Goal: Understand process/instructions: Learn about a topic

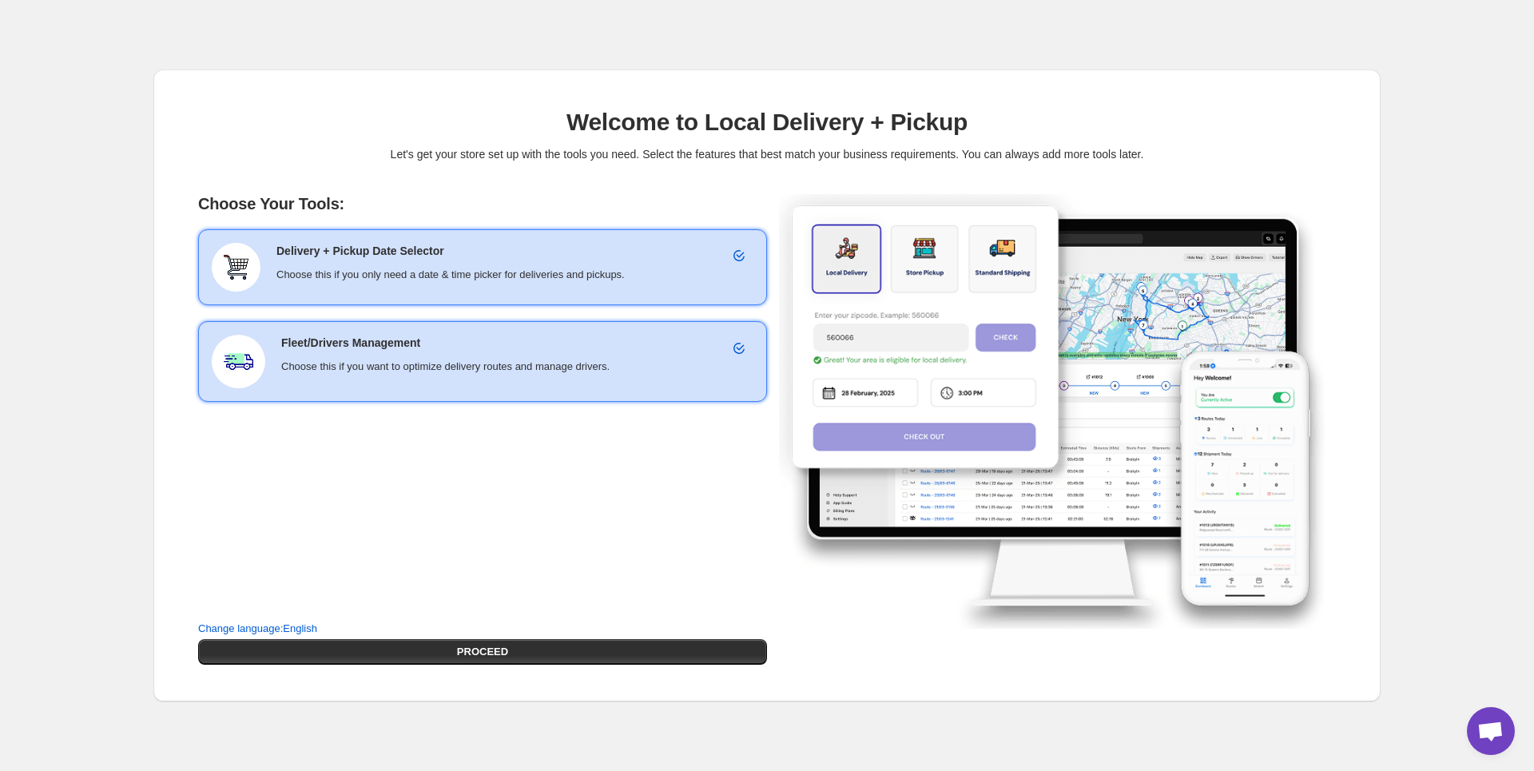
click at [470, 490] on div "Choose Your Tools: Delivery + Pickup Date Selector Choose this if you only need…" at bounding box center [482, 429] width 569 height 471
click at [474, 376] on div "Fleet/Drivers Management Choose this if you want to optimize delivery routes an…" at bounding box center [517, 362] width 472 height 54
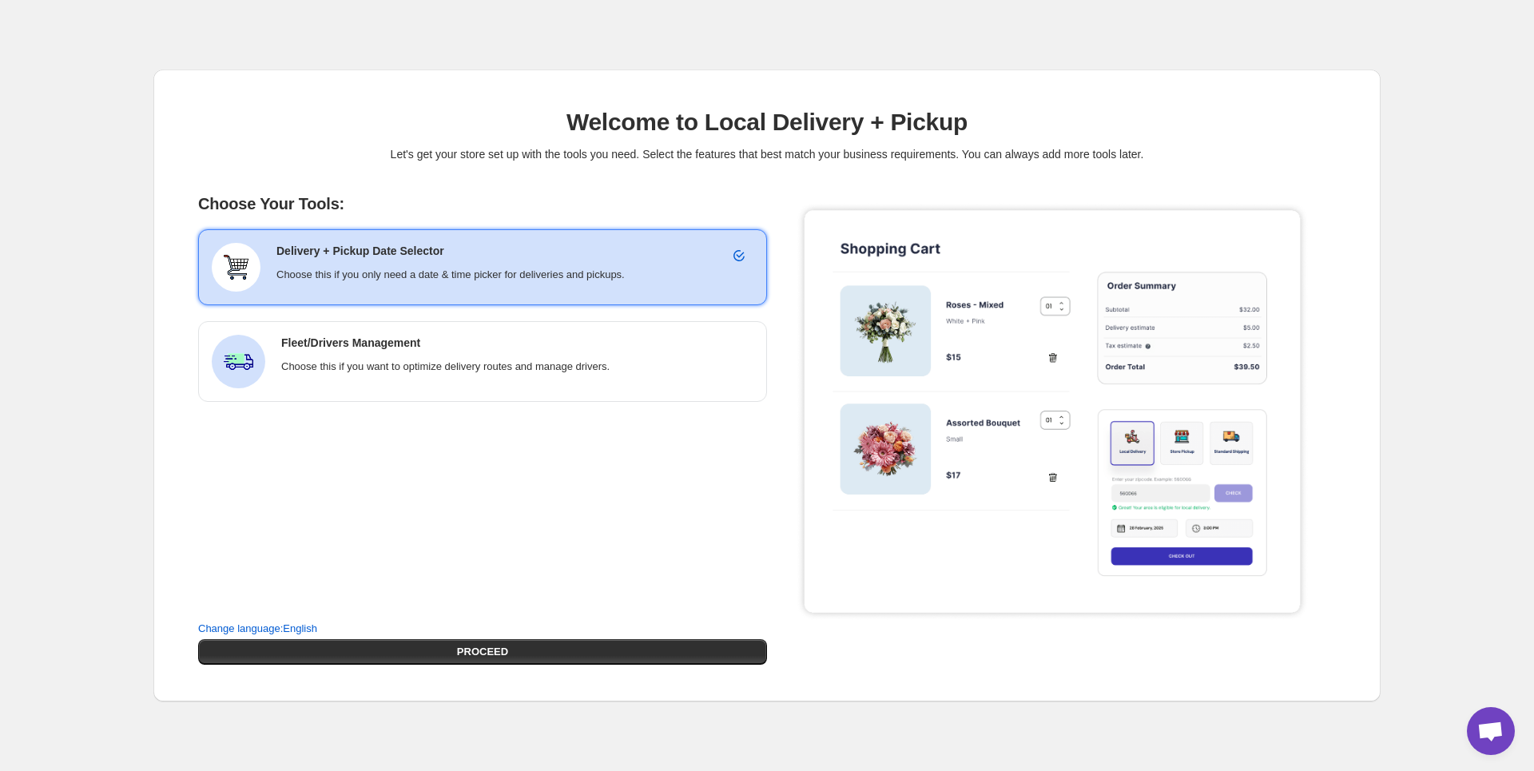
click at [447, 247] on h6 "Delivery + Pickup Date Selector" at bounding box center [514, 251] width 477 height 16
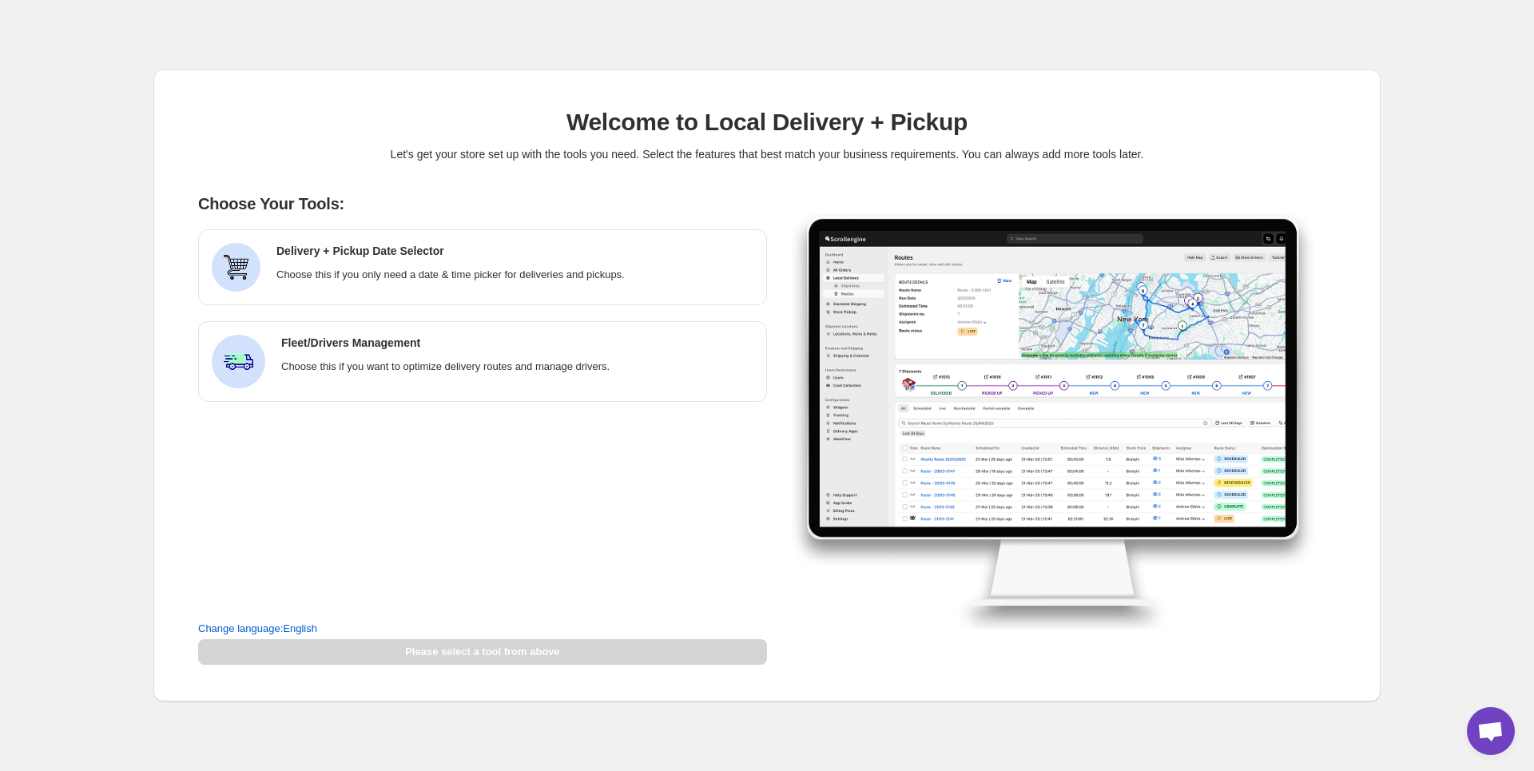
click at [459, 499] on div "Choose Your Tools: Delivery + Pickup Date Selector Choose this if you only need…" at bounding box center [482, 429] width 569 height 471
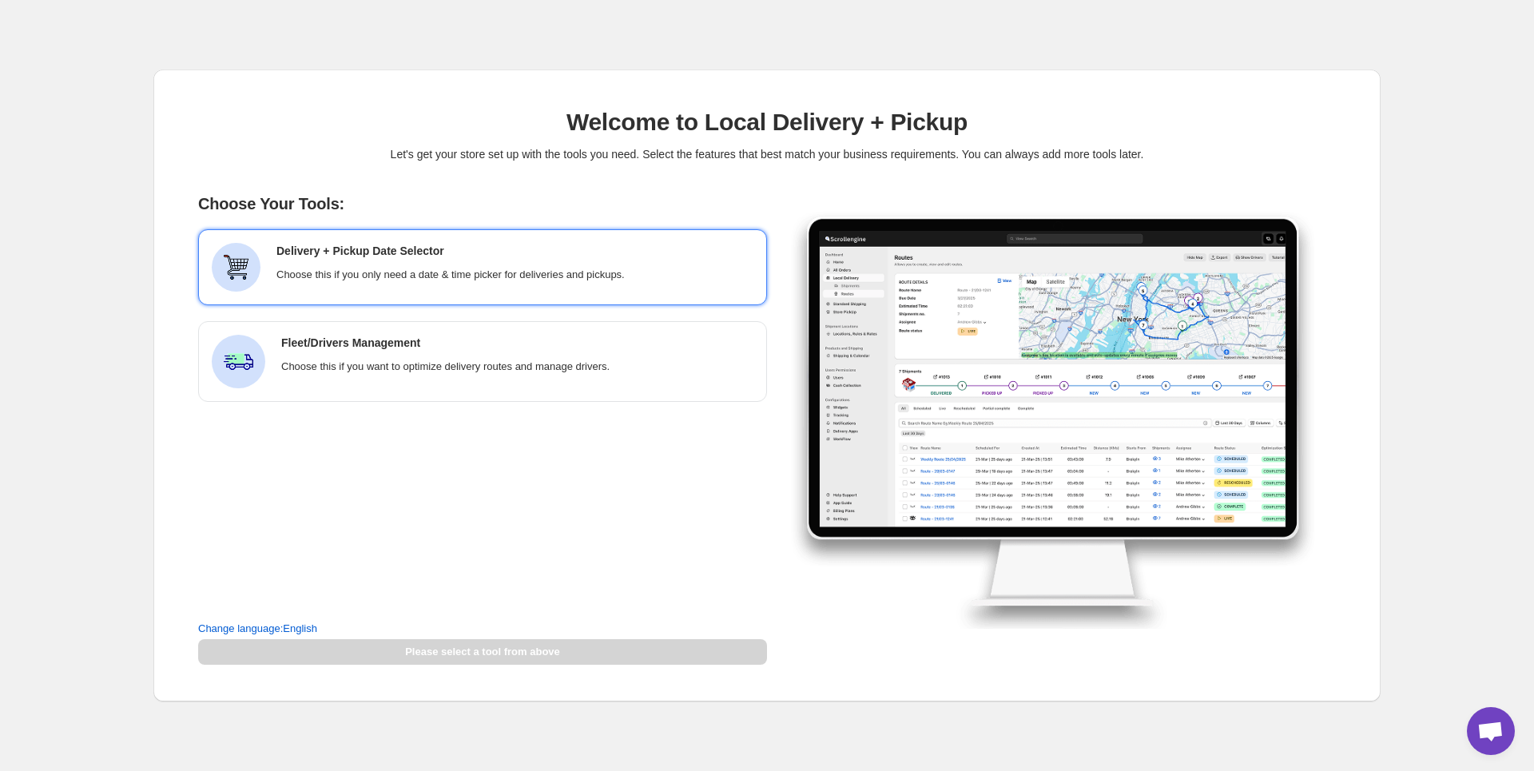
click at [497, 261] on div "Delivery + Pickup Date Selector Choose this if you only need a date & time pick…" at bounding box center [514, 263] width 477 height 40
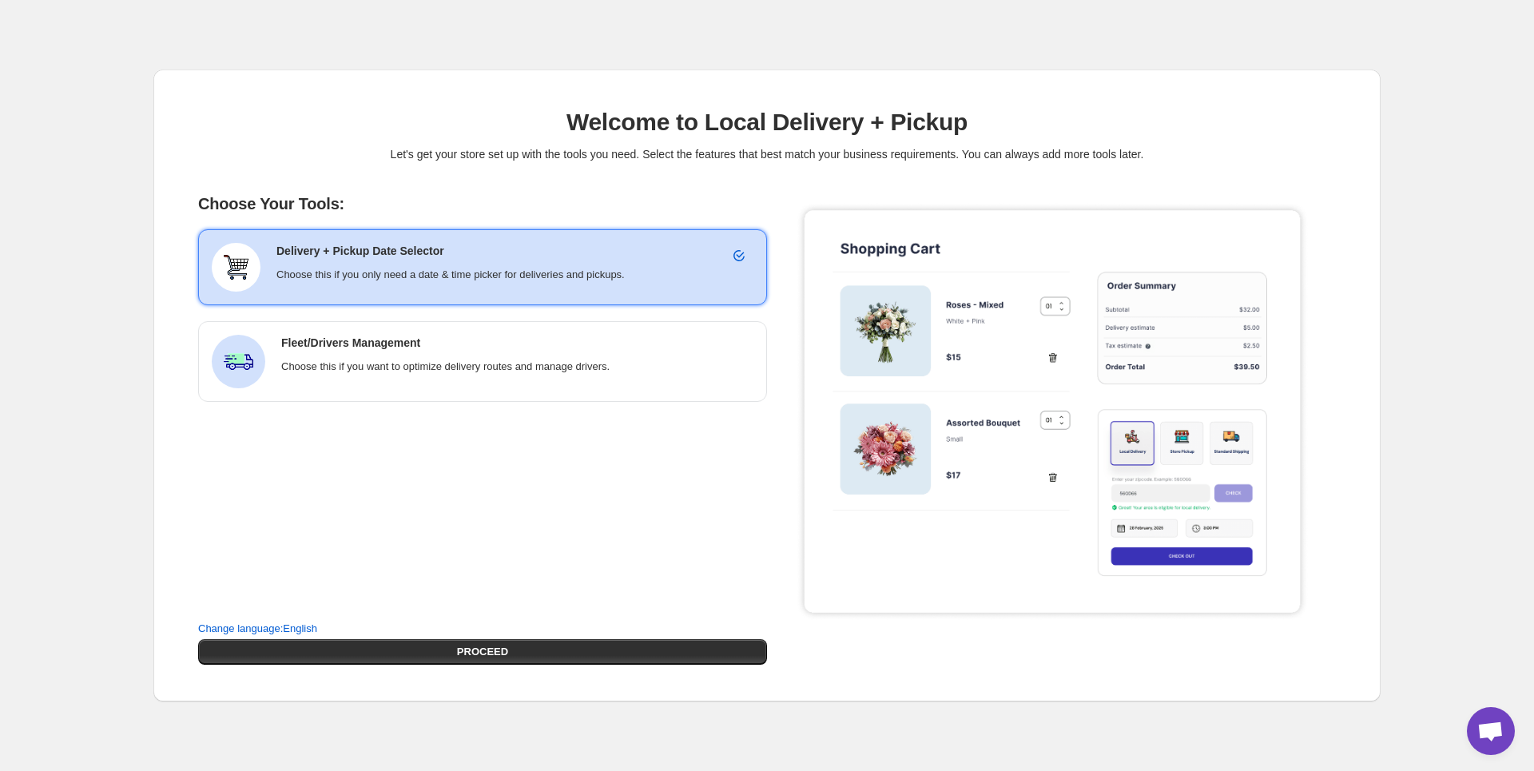
click at [494, 268] on p "Choose this if you only need a date & time picker for deliveries and pickups." at bounding box center [514, 275] width 477 height 16
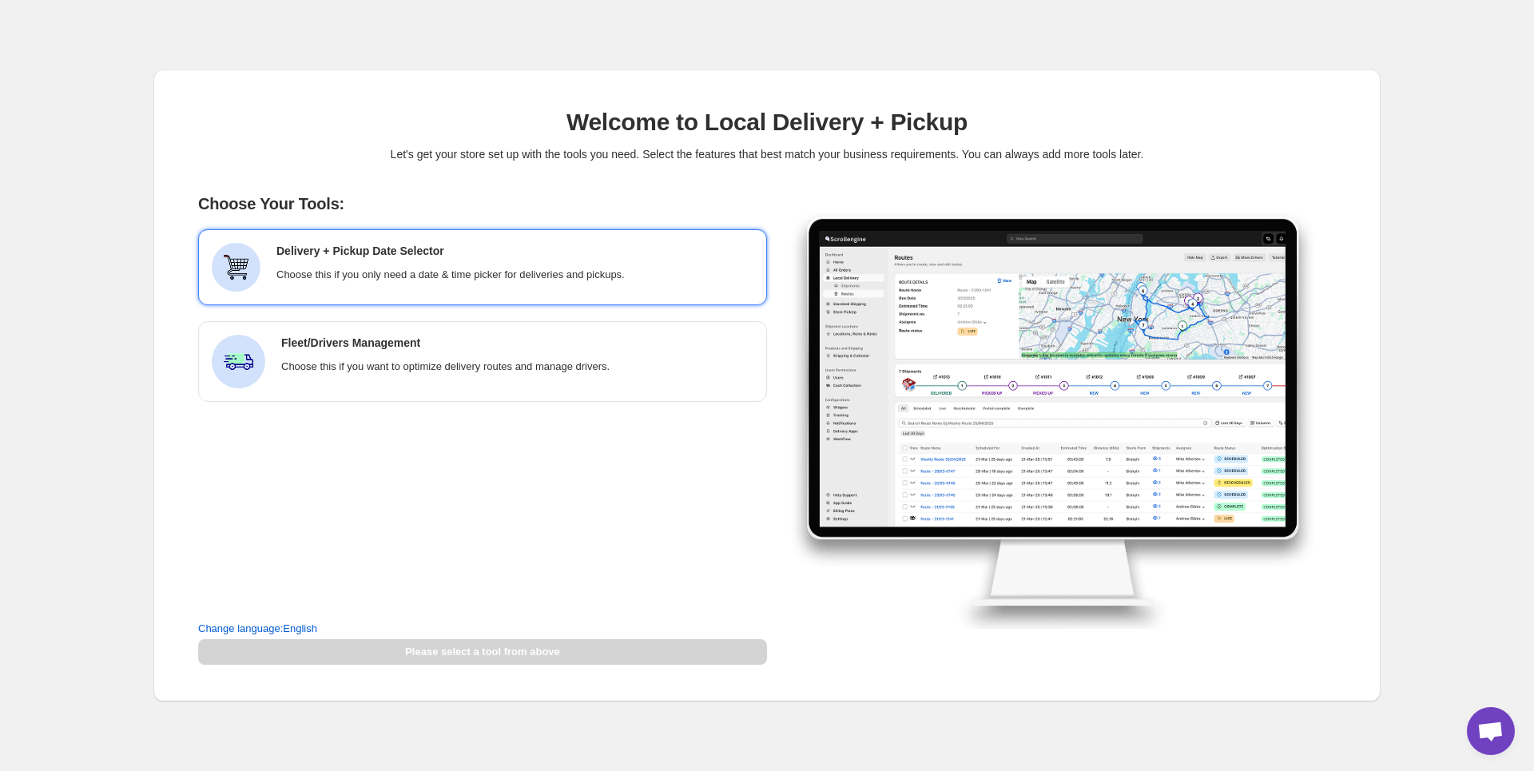
click at [494, 268] on p "Choose this if you only need a date & time picker for deliveries and pickups." at bounding box center [514, 275] width 477 height 16
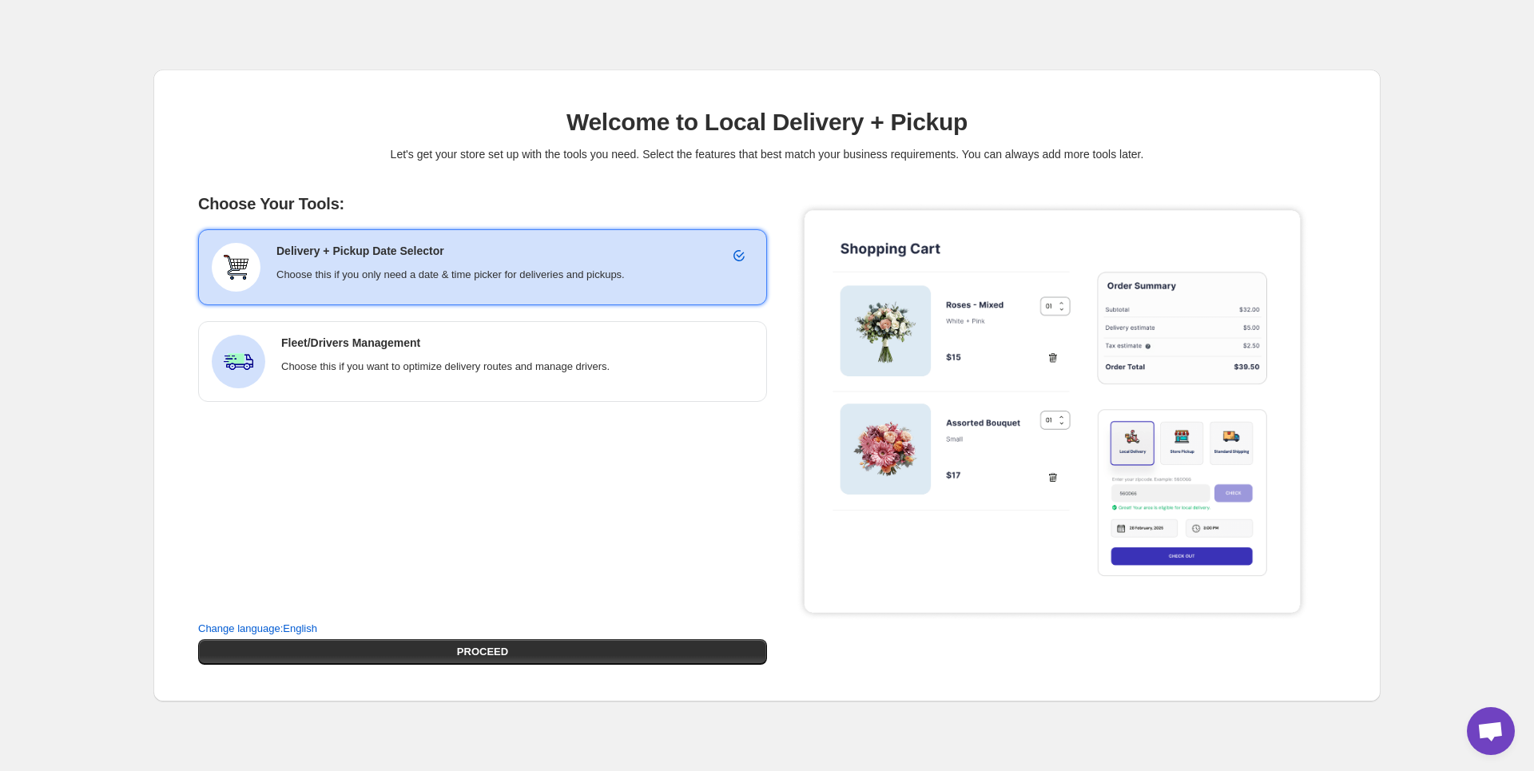
click at [494, 268] on p "Choose this if you only need a date & time picker for deliveries and pickups." at bounding box center [514, 275] width 477 height 16
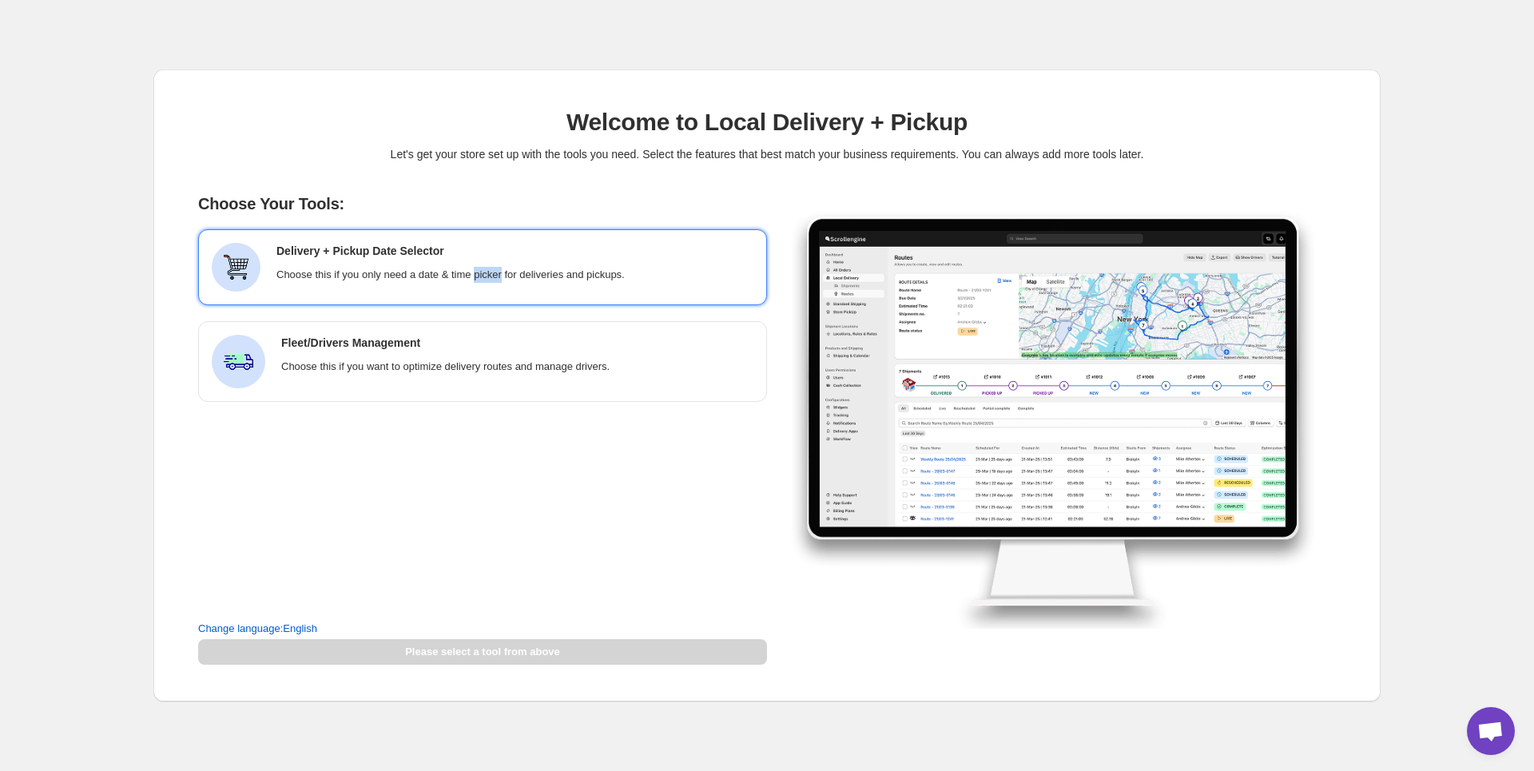
click at [494, 268] on p "Choose this if you only need a date & time picker for deliveries and pickups." at bounding box center [514, 275] width 477 height 16
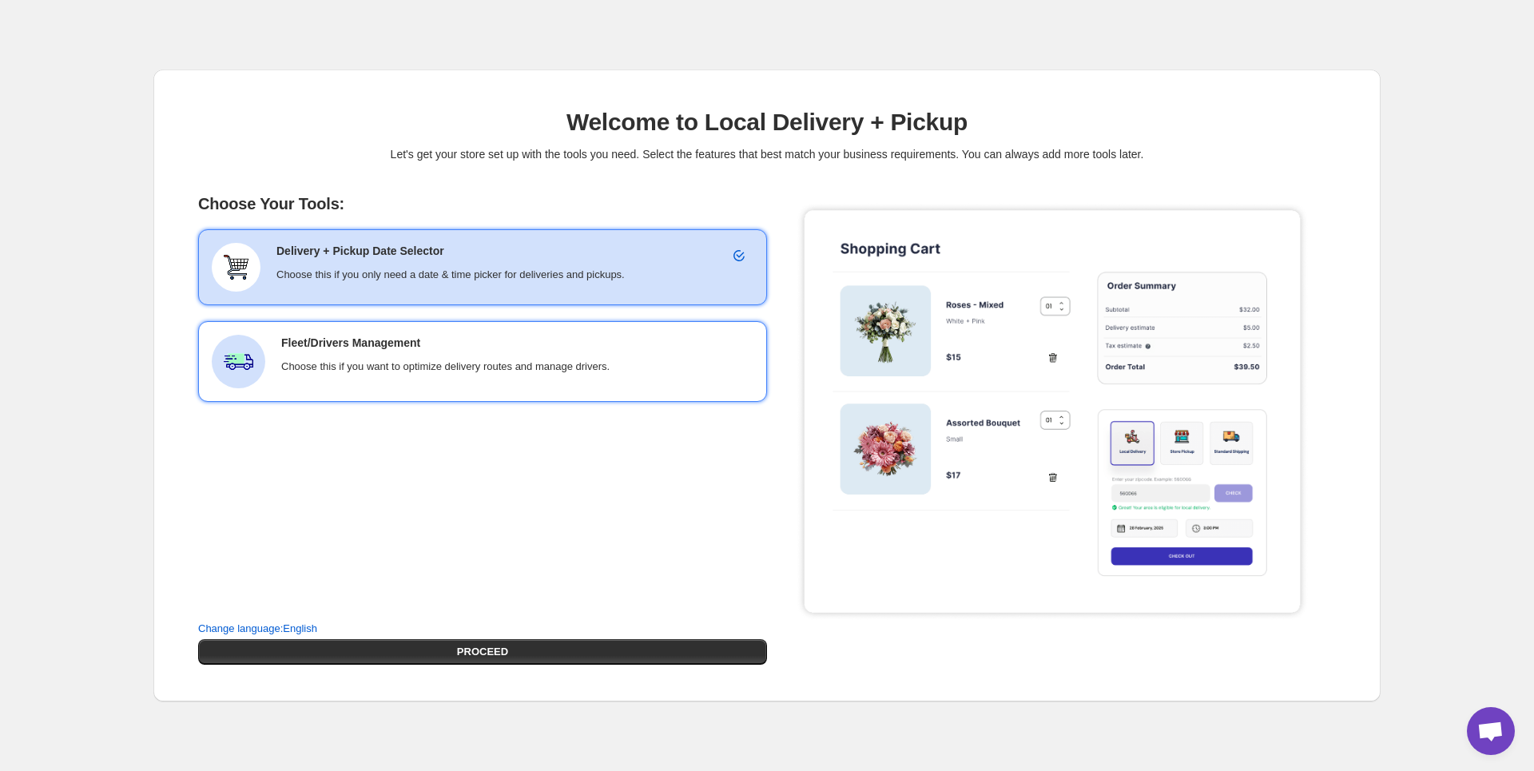
click at [499, 340] on h6 "Fleet/Drivers Management" at bounding box center [517, 343] width 472 height 16
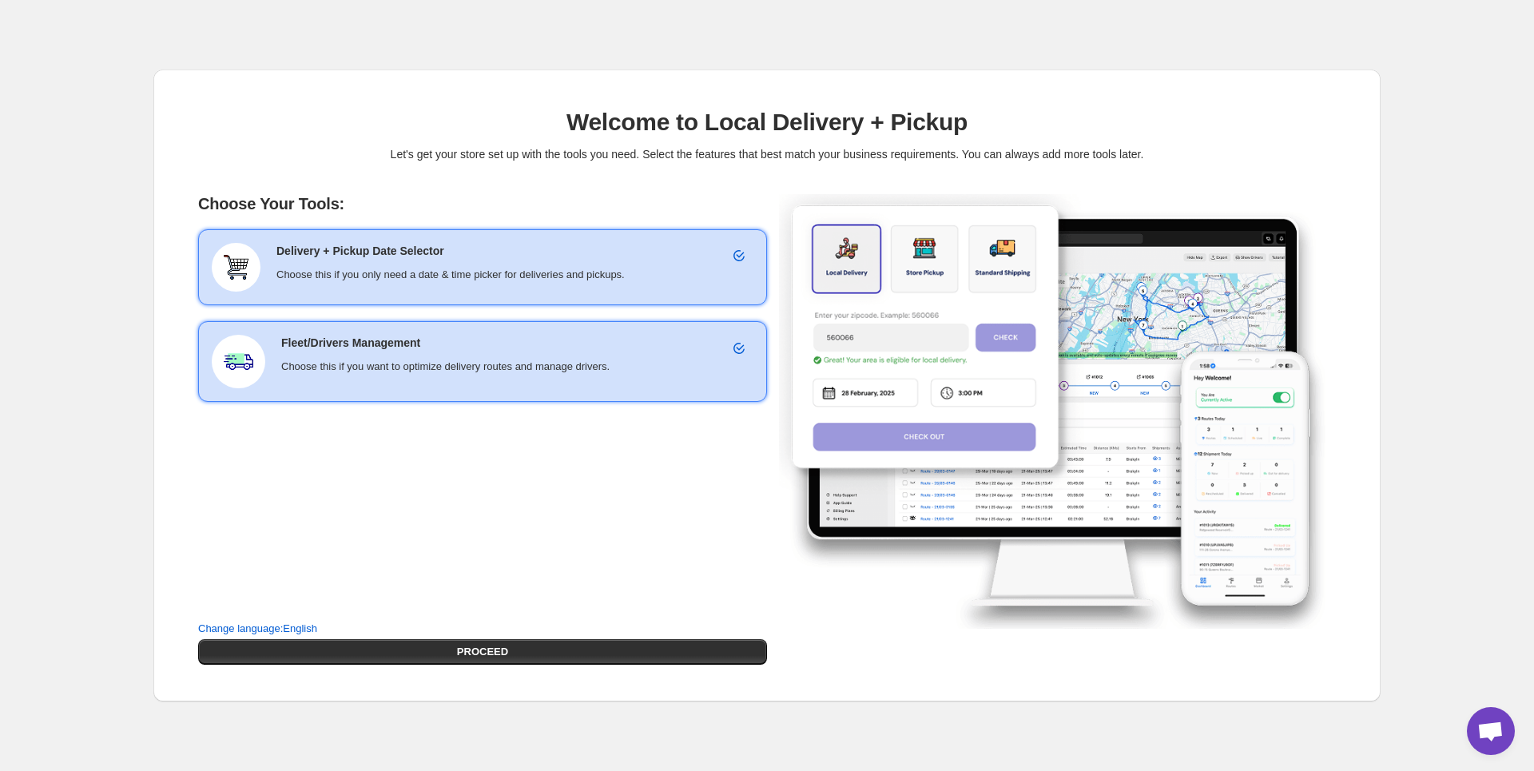
click at [492, 281] on p "Choose this if you only need a date & time picker for deliveries and pickups." at bounding box center [514, 275] width 477 height 16
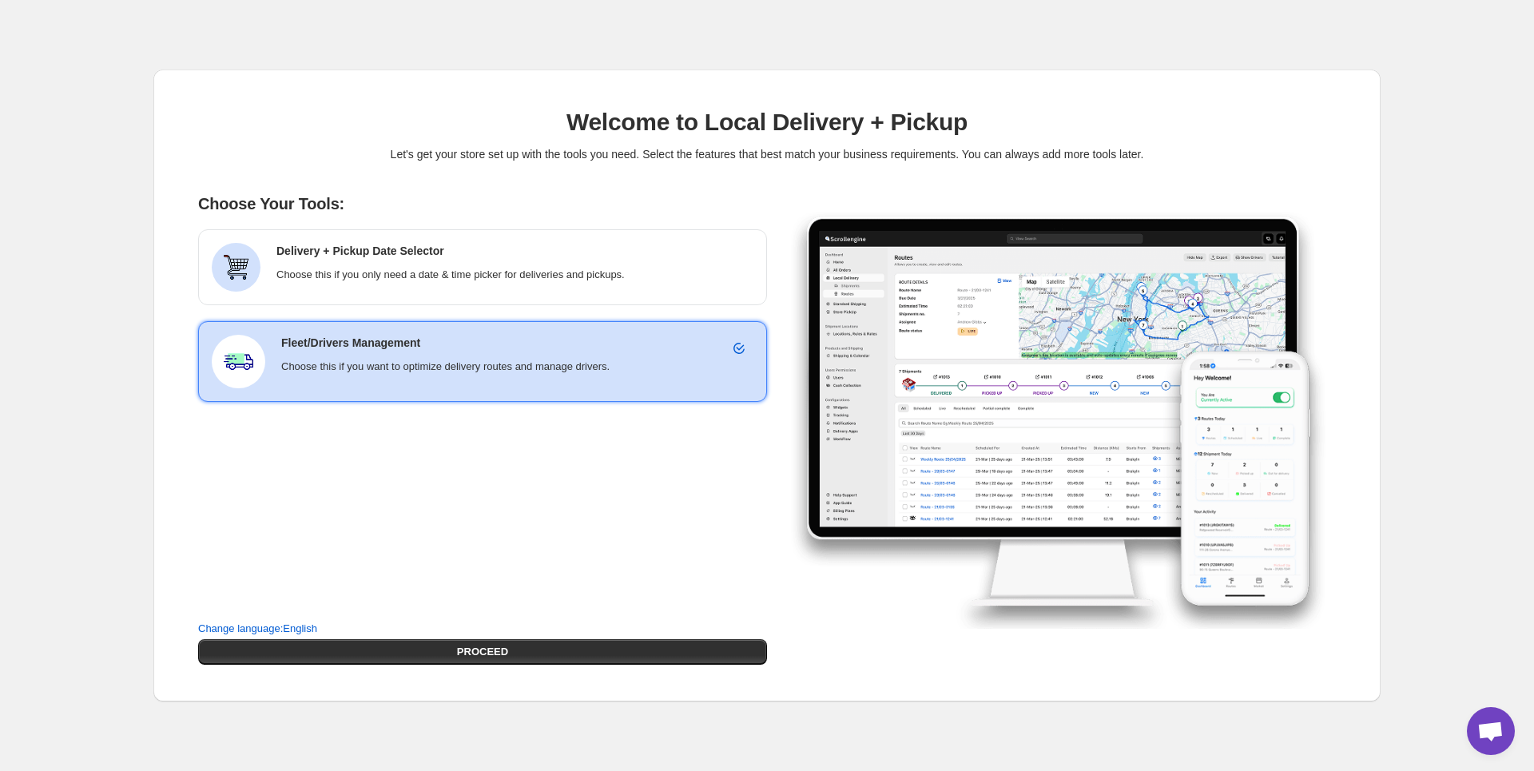
click at [501, 355] on div "Fleet/Drivers Management Choose this if you want to optimize delivery routes an…" at bounding box center [517, 355] width 472 height 40
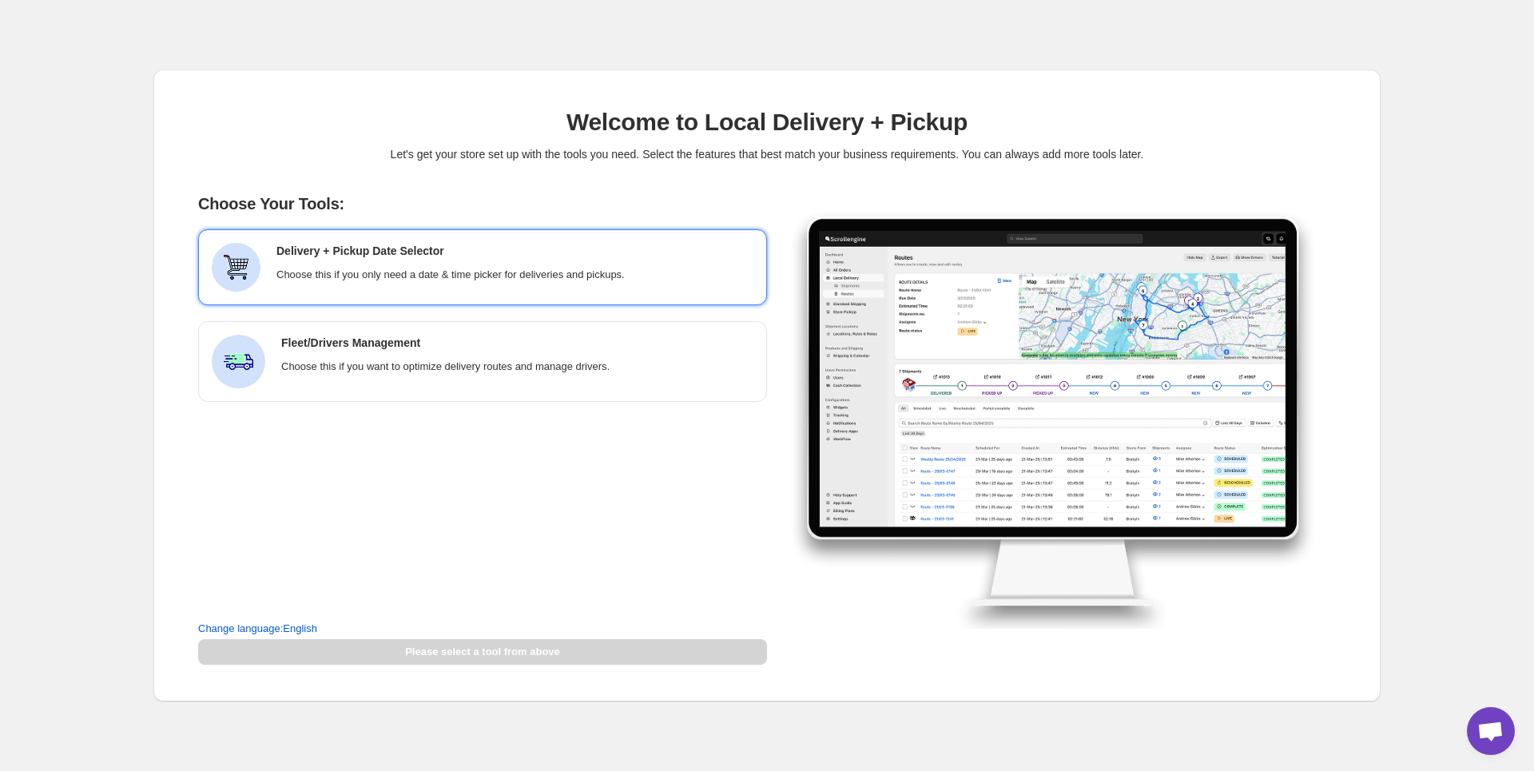
click at [487, 281] on p "Choose this if you only need a date & time picker for deliveries and pickups." at bounding box center [514, 275] width 477 height 16
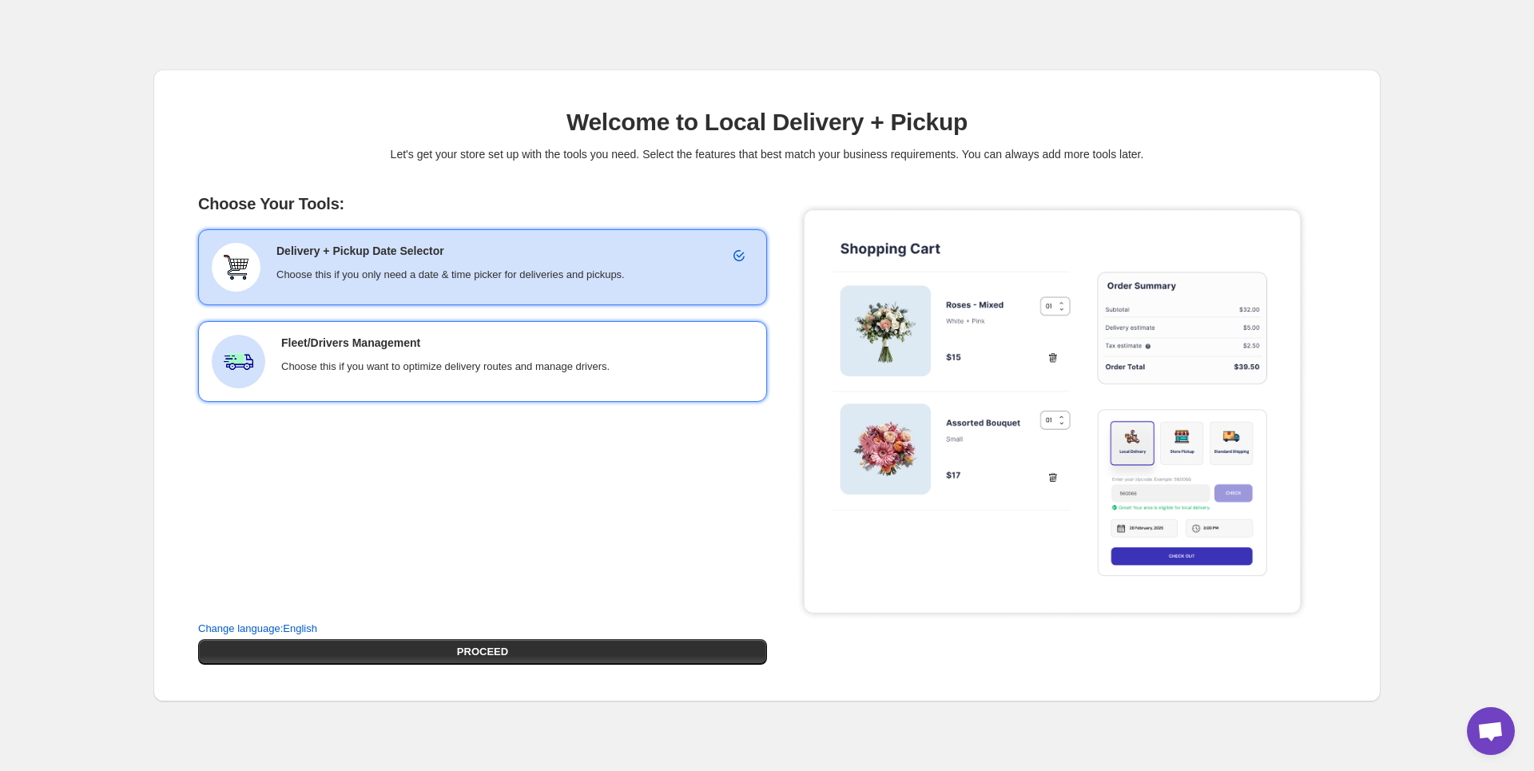
click at [488, 336] on h6 "Fleet/Drivers Management" at bounding box center [517, 343] width 472 height 16
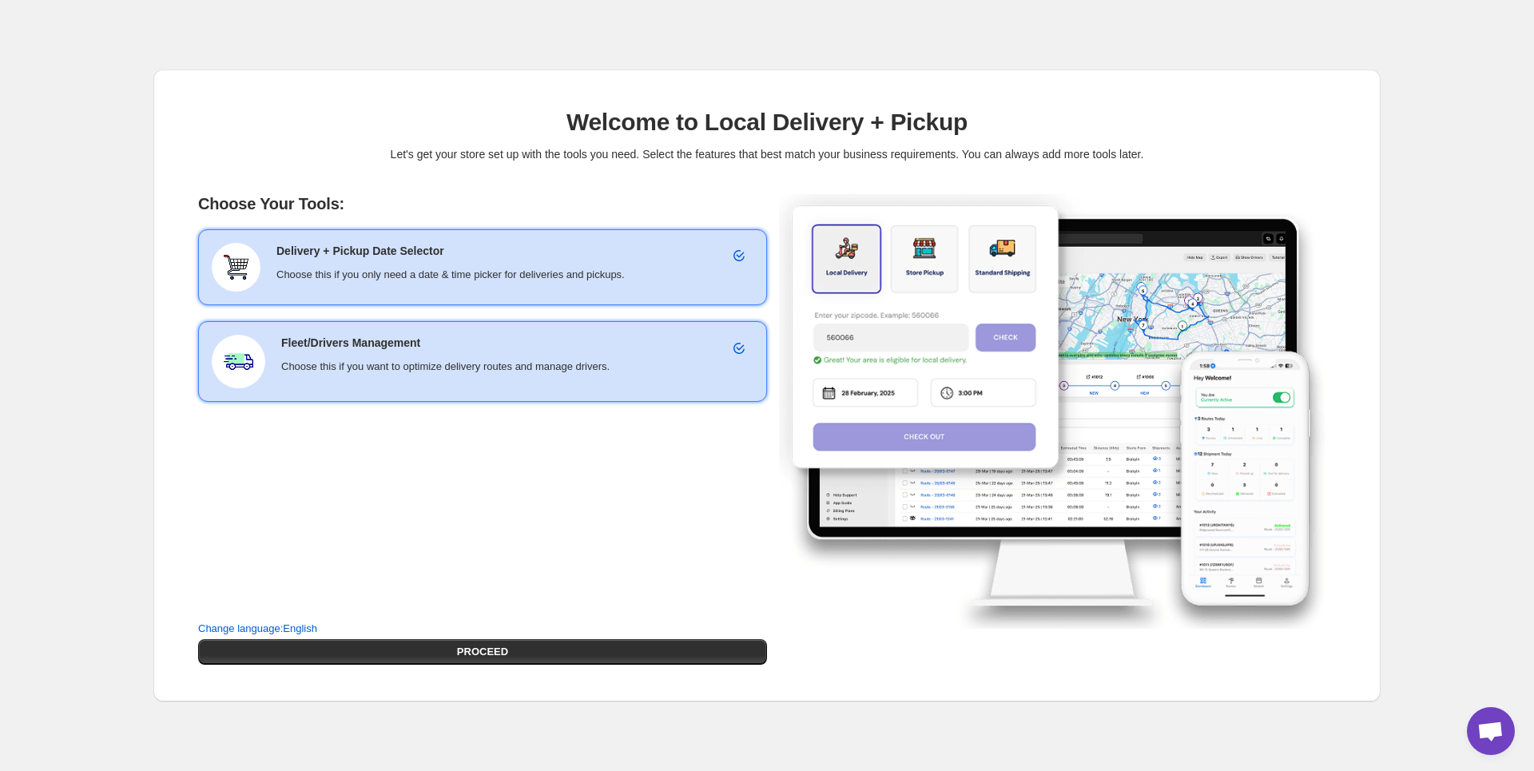
click at [534, 248] on h6 "Delivery + Pickup Date Selector" at bounding box center [514, 251] width 477 height 16
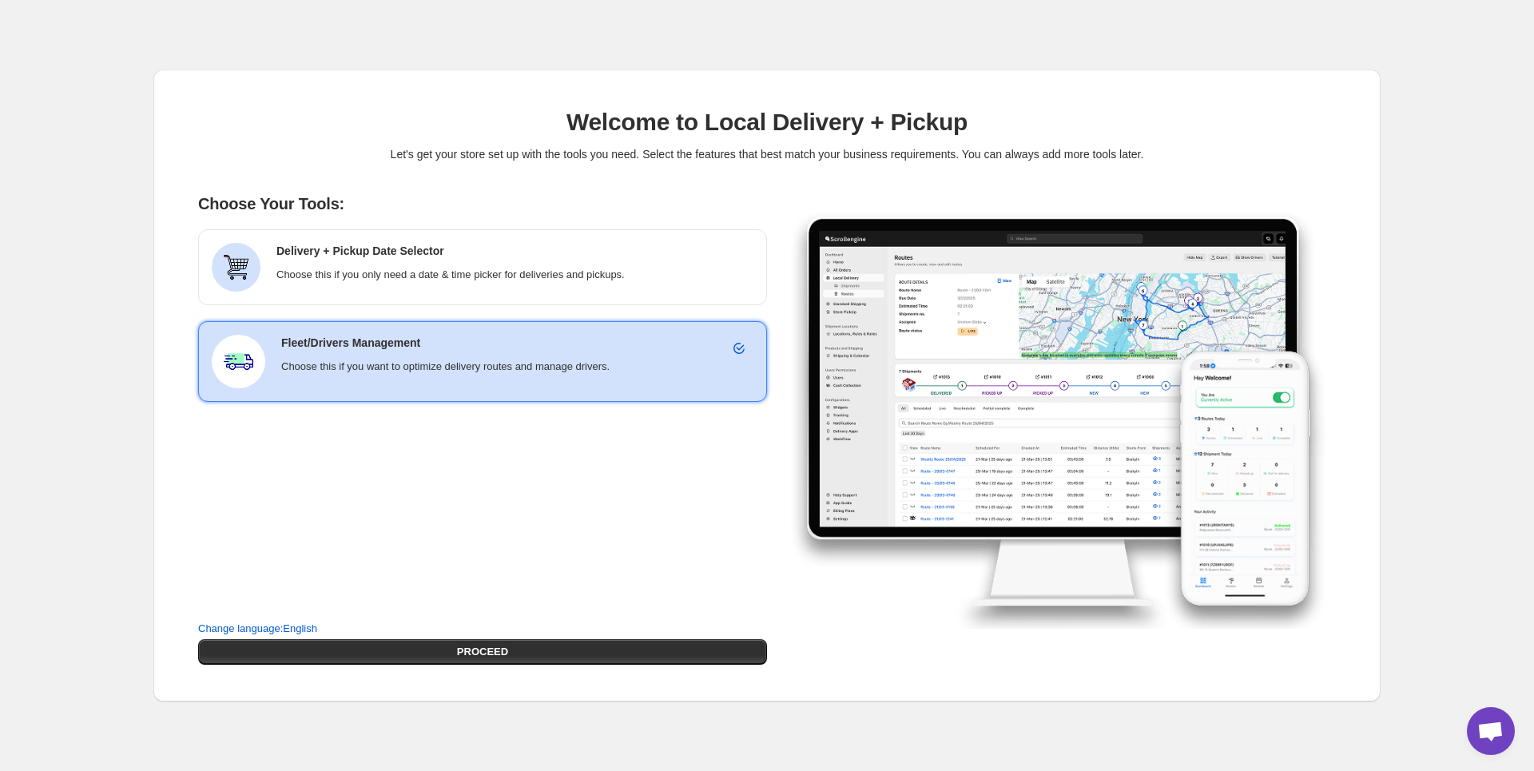
click at [549, 364] on p "Choose this if you want to optimize delivery routes and manage drivers." at bounding box center [517, 367] width 472 height 16
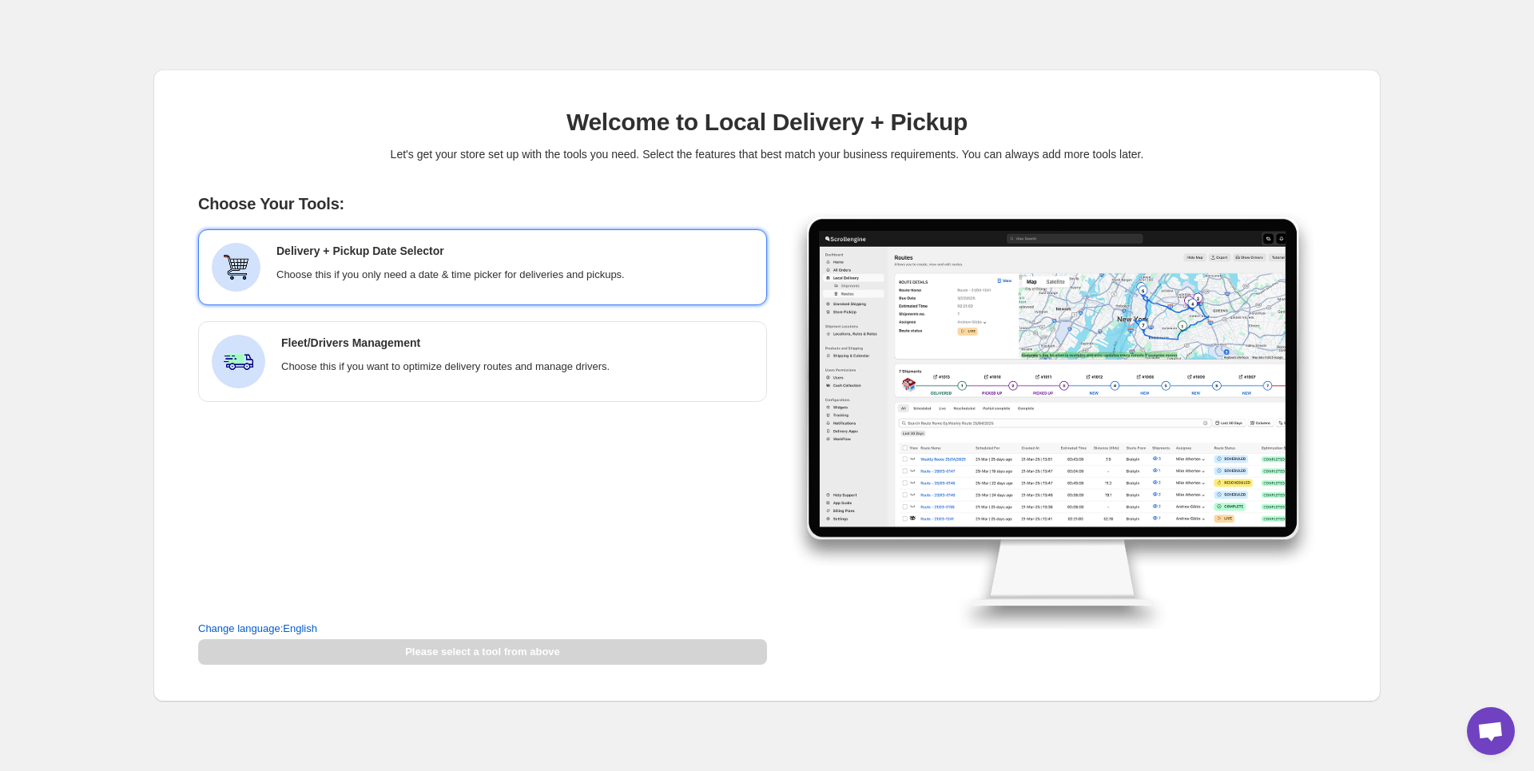
click at [518, 252] on h6 "Delivery + Pickup Date Selector" at bounding box center [514, 251] width 477 height 16
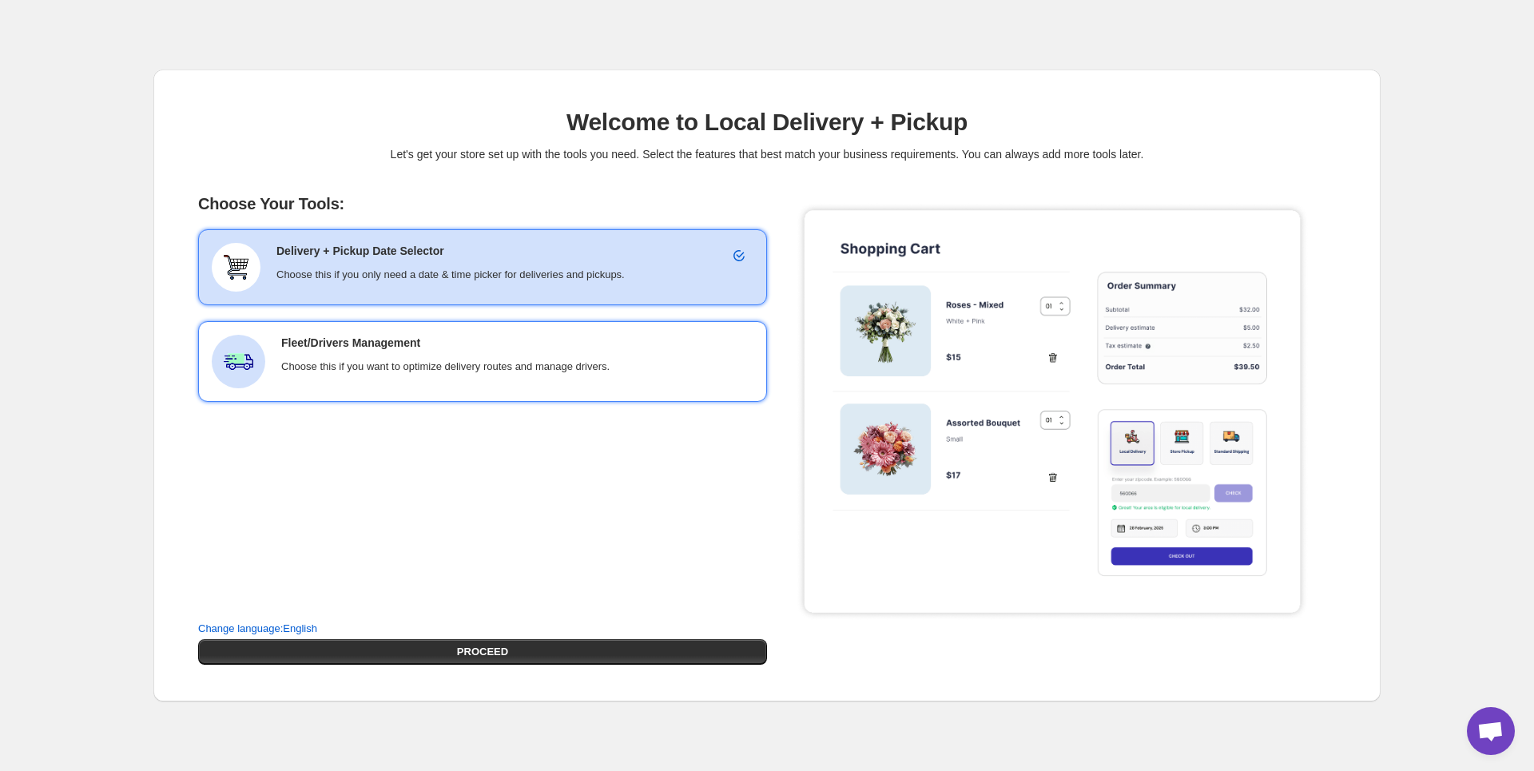
click at [527, 341] on h6 "Fleet/Drivers Management" at bounding box center [517, 343] width 472 height 16
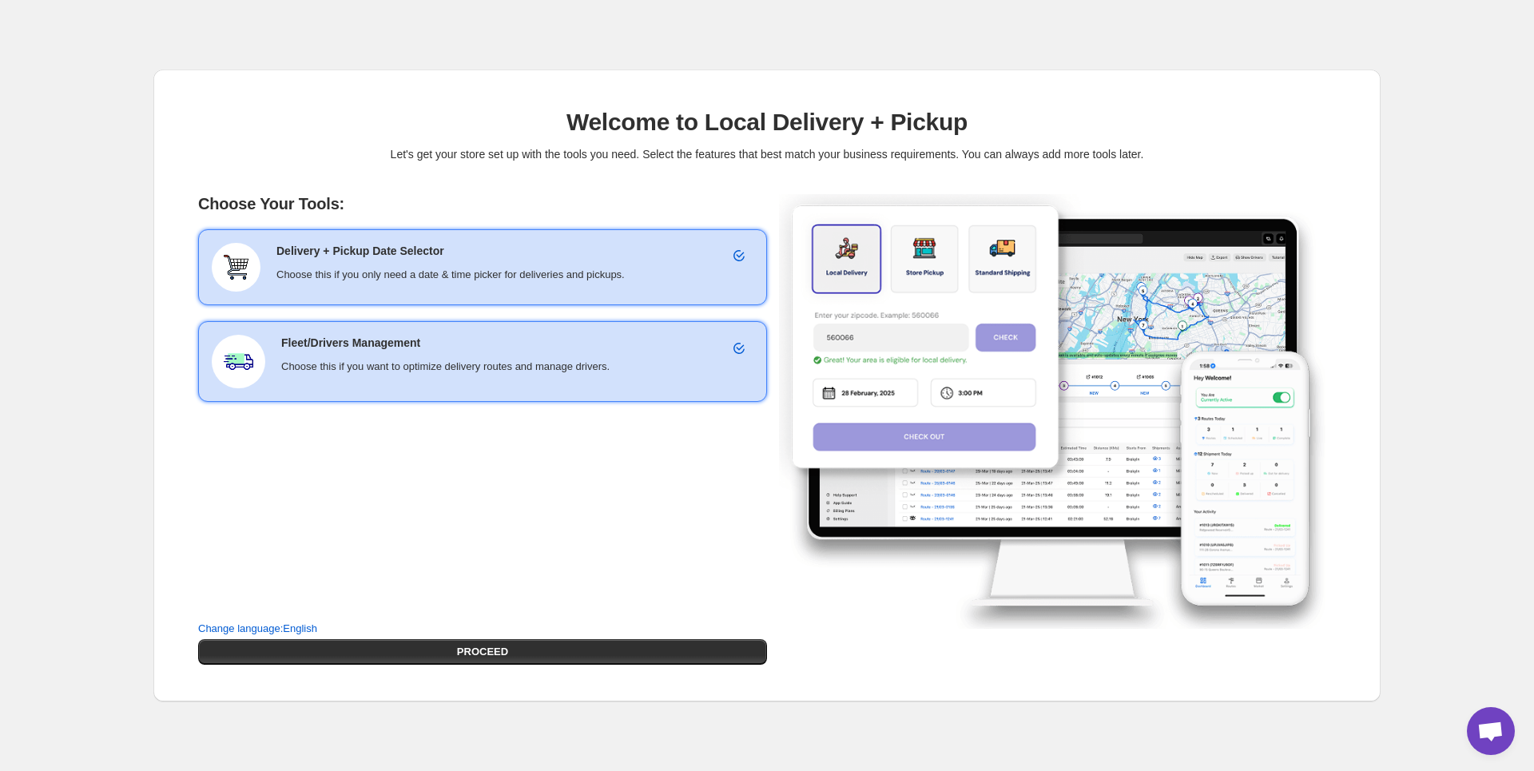
click at [607, 296] on div "Delivery + Pickup Date Selector Choose this if you only need a date & time pick…" at bounding box center [482, 267] width 569 height 76
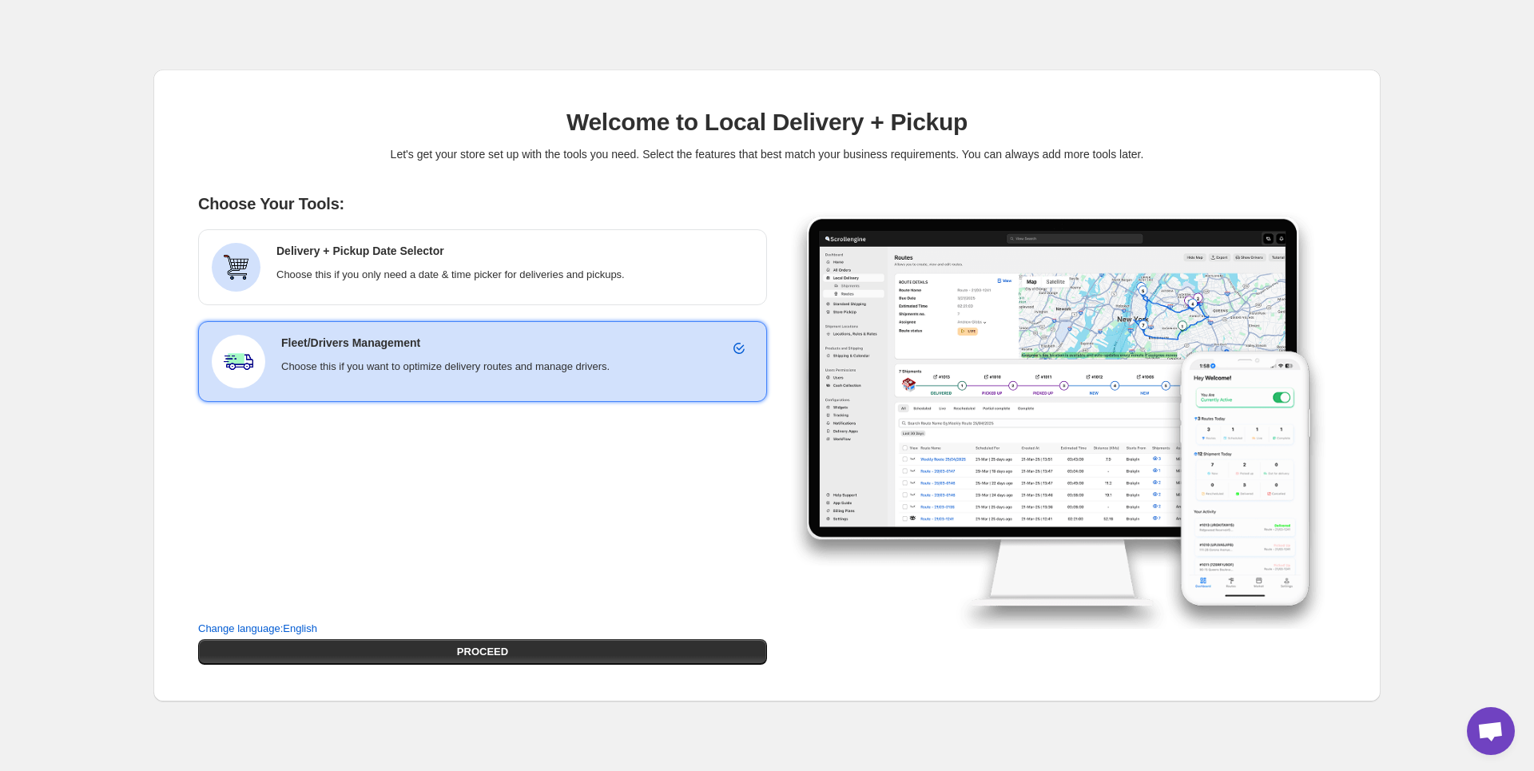
click at [610, 356] on div "Fleet/Drivers Management Choose this if you want to optimize delivery routes an…" at bounding box center [517, 355] width 472 height 40
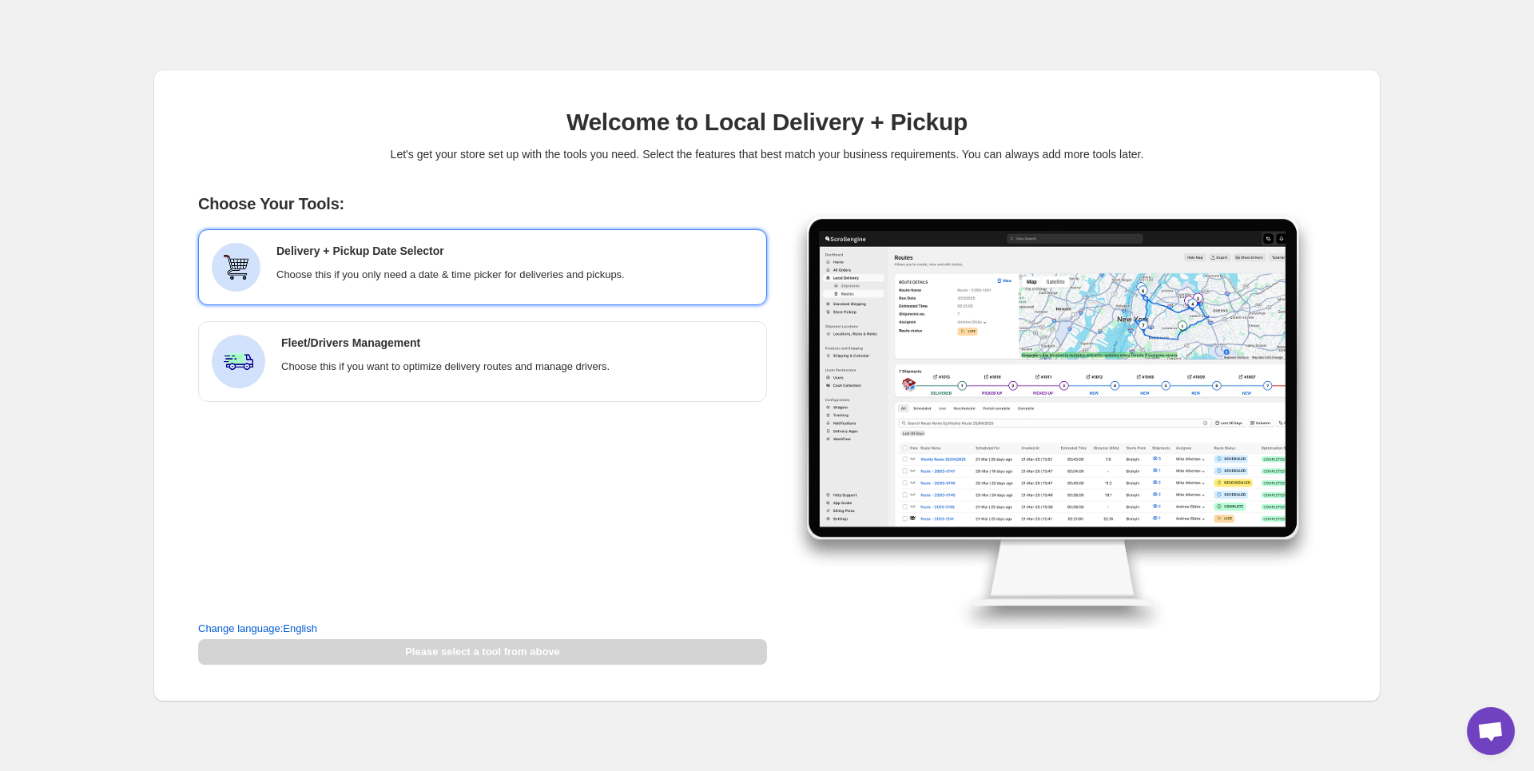
click at [582, 263] on div "Delivery + Pickup Date Selector Choose this if you only need a date & time pick…" at bounding box center [514, 263] width 477 height 40
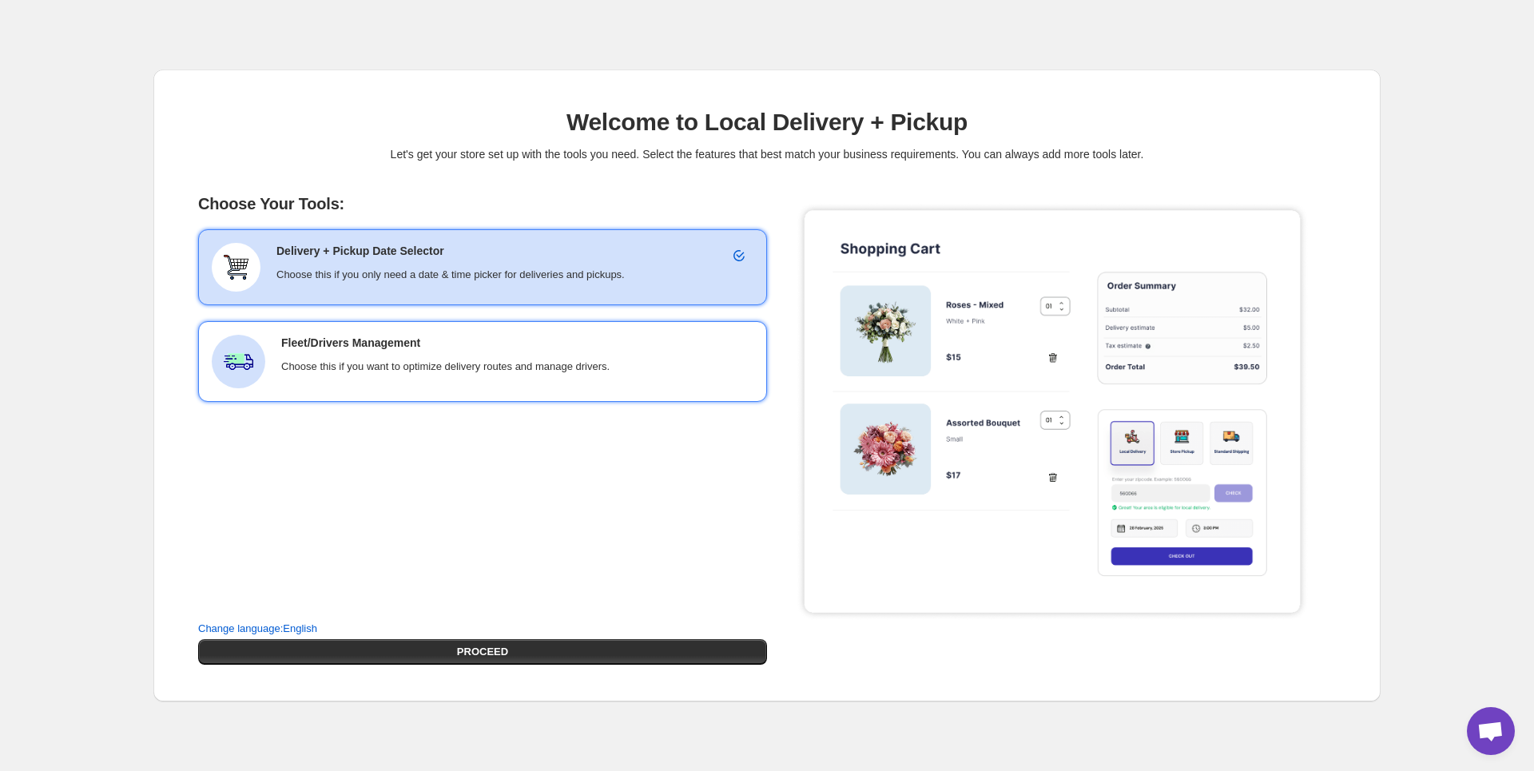
click at [590, 383] on div "Fleet/Drivers Management Choose this if you want to optimize delivery routes an…" at bounding box center [517, 362] width 472 height 54
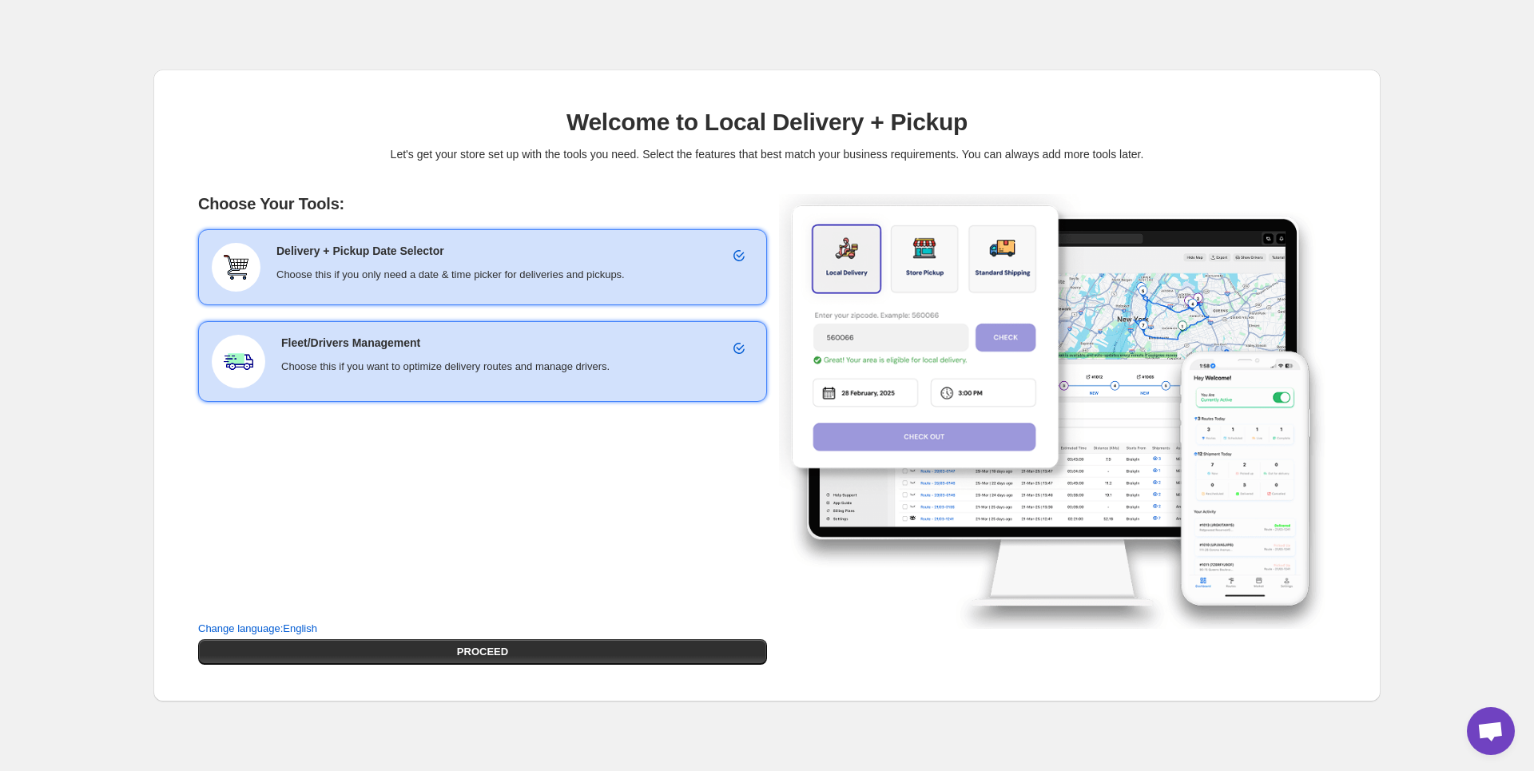
click at [563, 288] on div "Delivery + Pickup Date Selector Choose this if you only need a date & time pick…" at bounding box center [514, 267] width 477 height 49
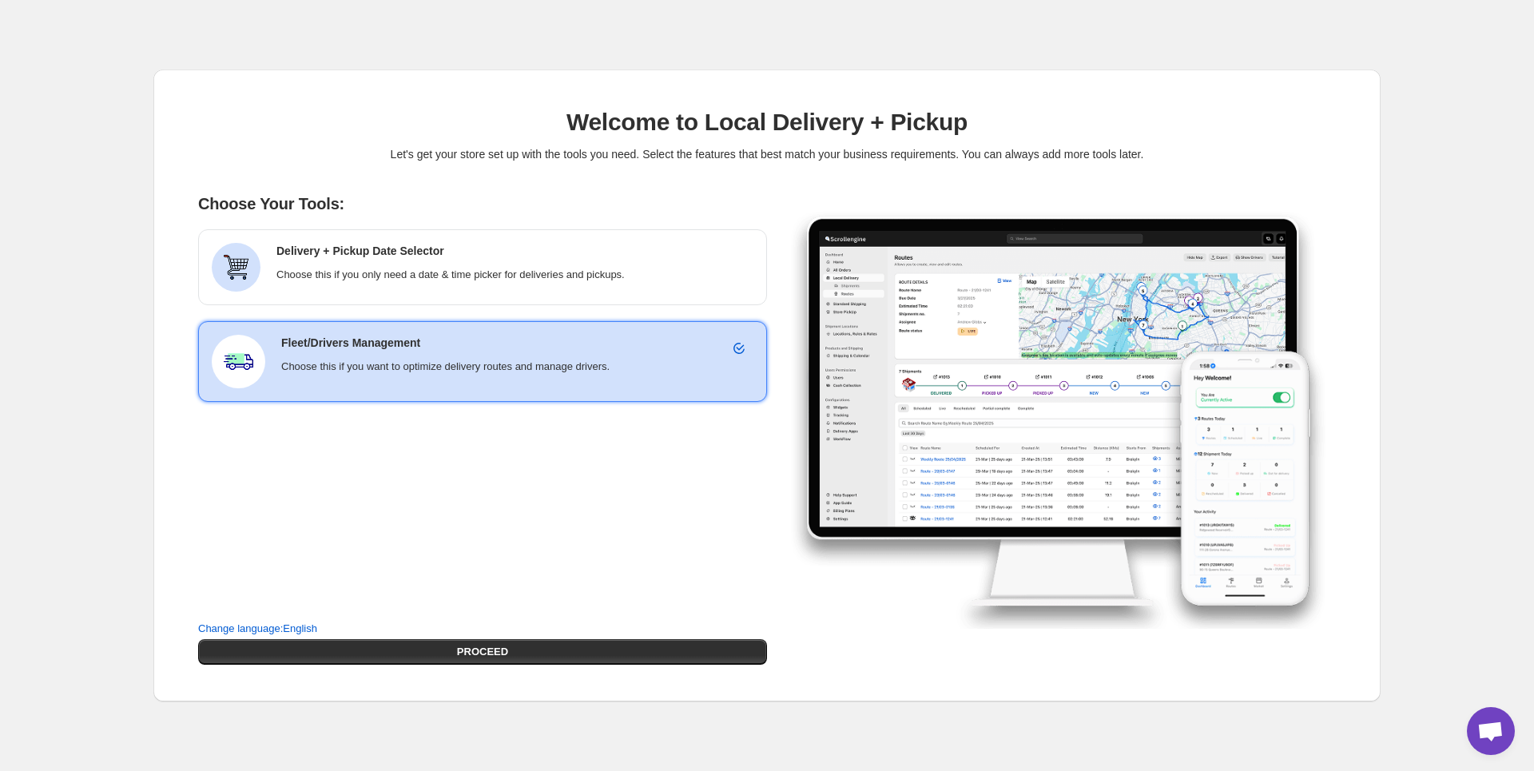
click at [574, 377] on div "Fleet/Drivers Management Choose this if you want to optimize delivery routes an…" at bounding box center [517, 362] width 472 height 54
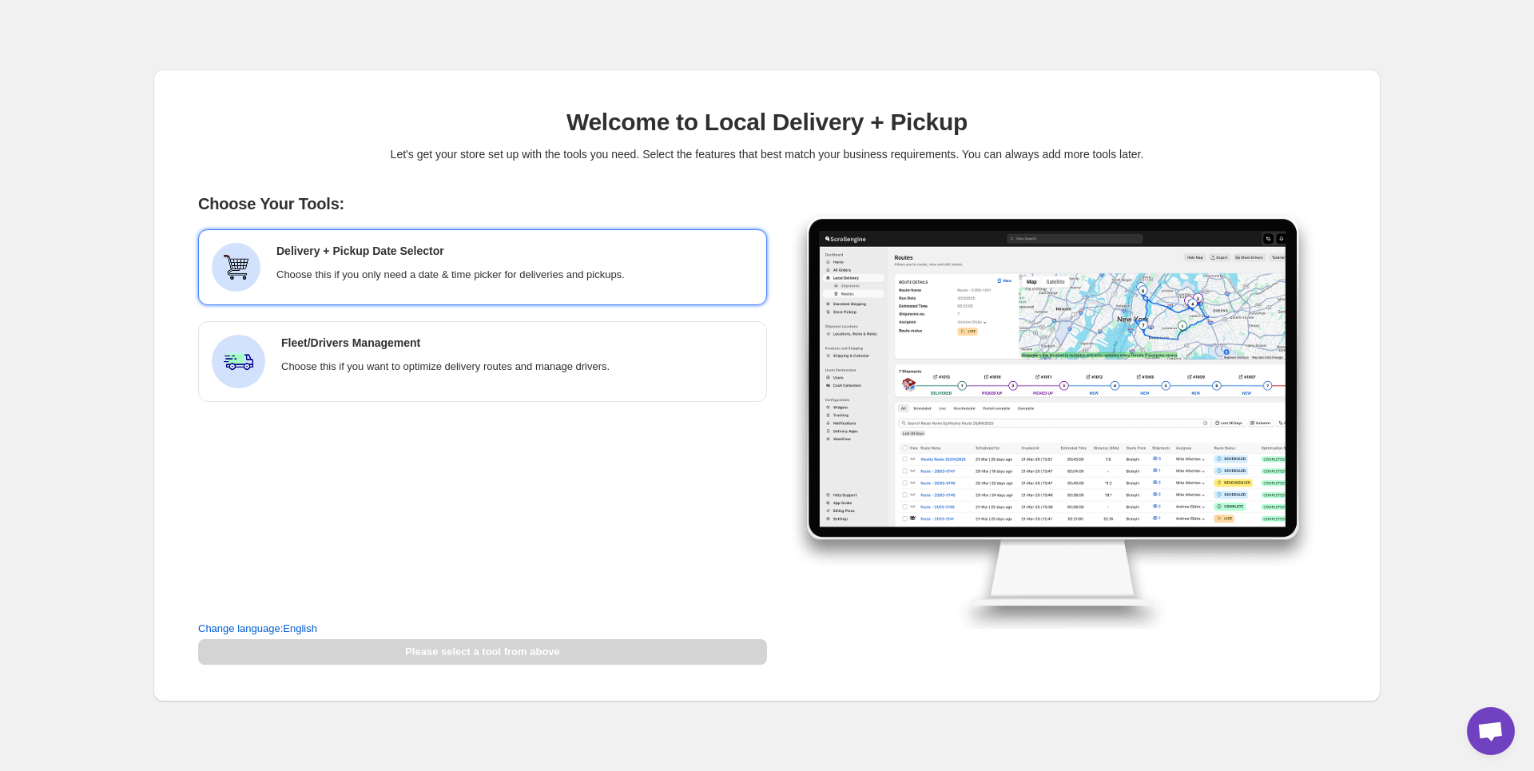
click at [555, 276] on p "Choose this if you only need a date & time picker for deliveries and pickups." at bounding box center [514, 275] width 477 height 16
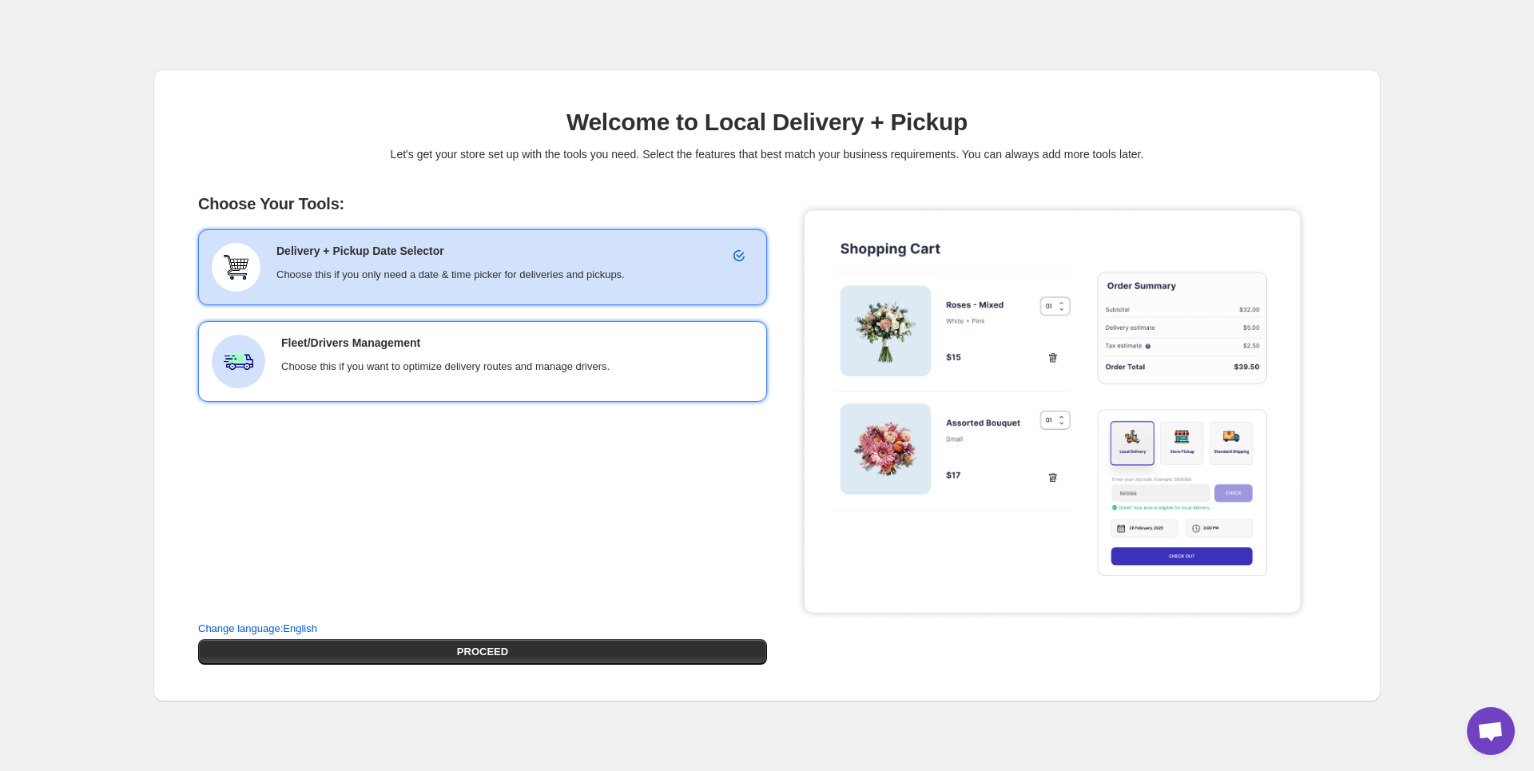
click at [556, 368] on p "Choose this if you want to optimize delivery routes and manage drivers." at bounding box center [517, 367] width 472 height 16
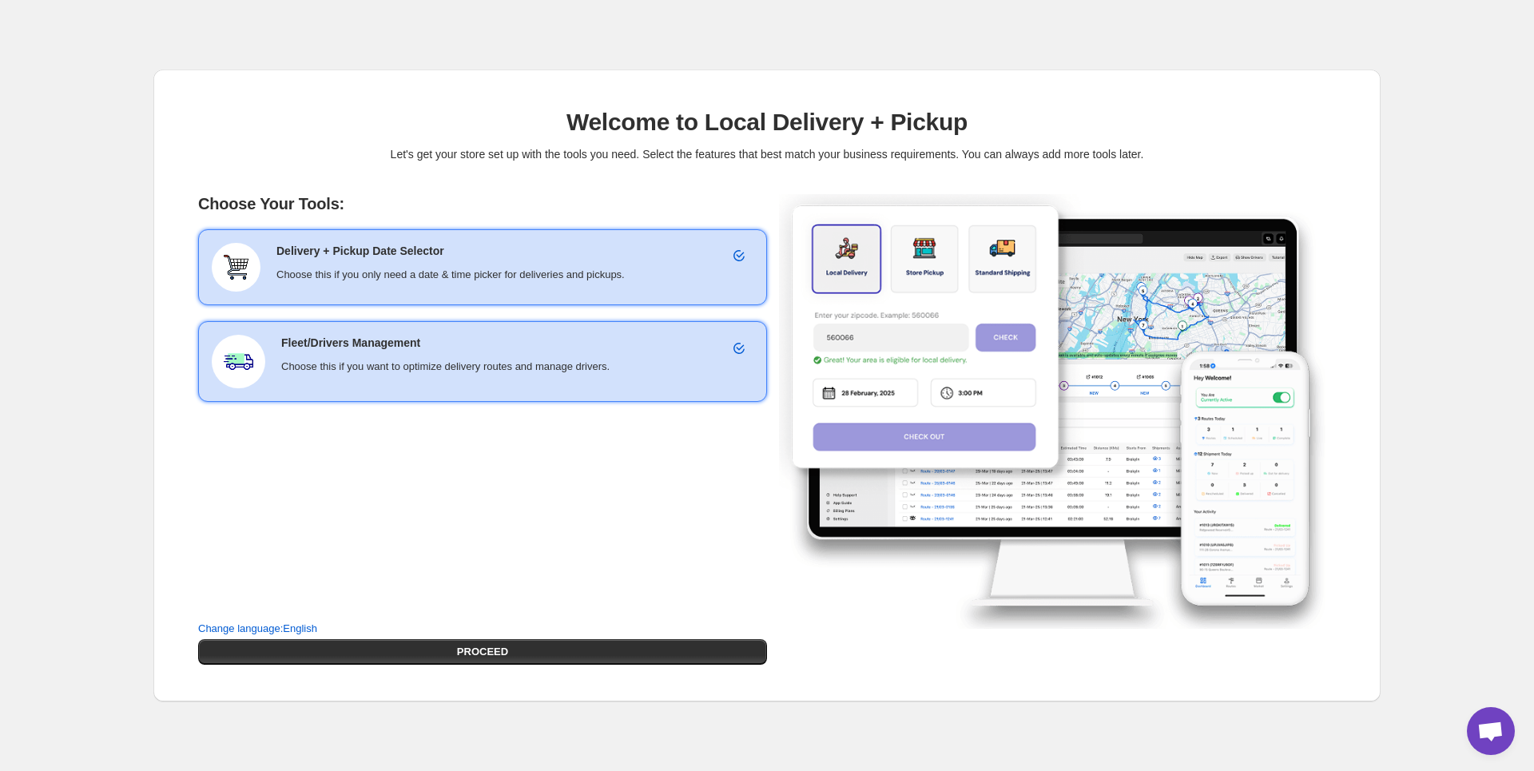
click at [531, 284] on div "Delivery + Pickup Date Selector Choose this if you only need a date & time pick…" at bounding box center [514, 267] width 477 height 49
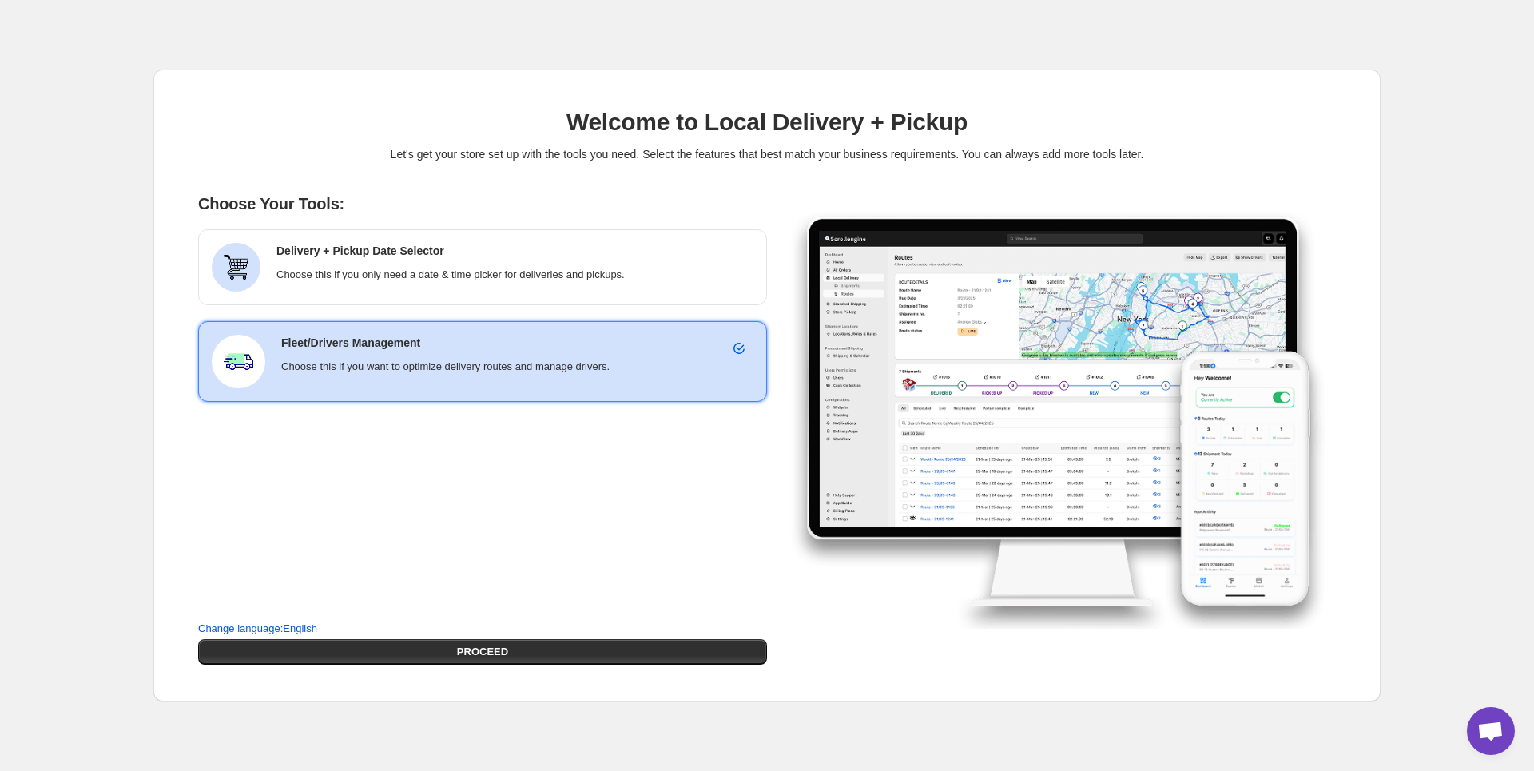
click at [542, 372] on p "Choose this if you want to optimize delivery routes and manage drivers." at bounding box center [517, 367] width 472 height 16
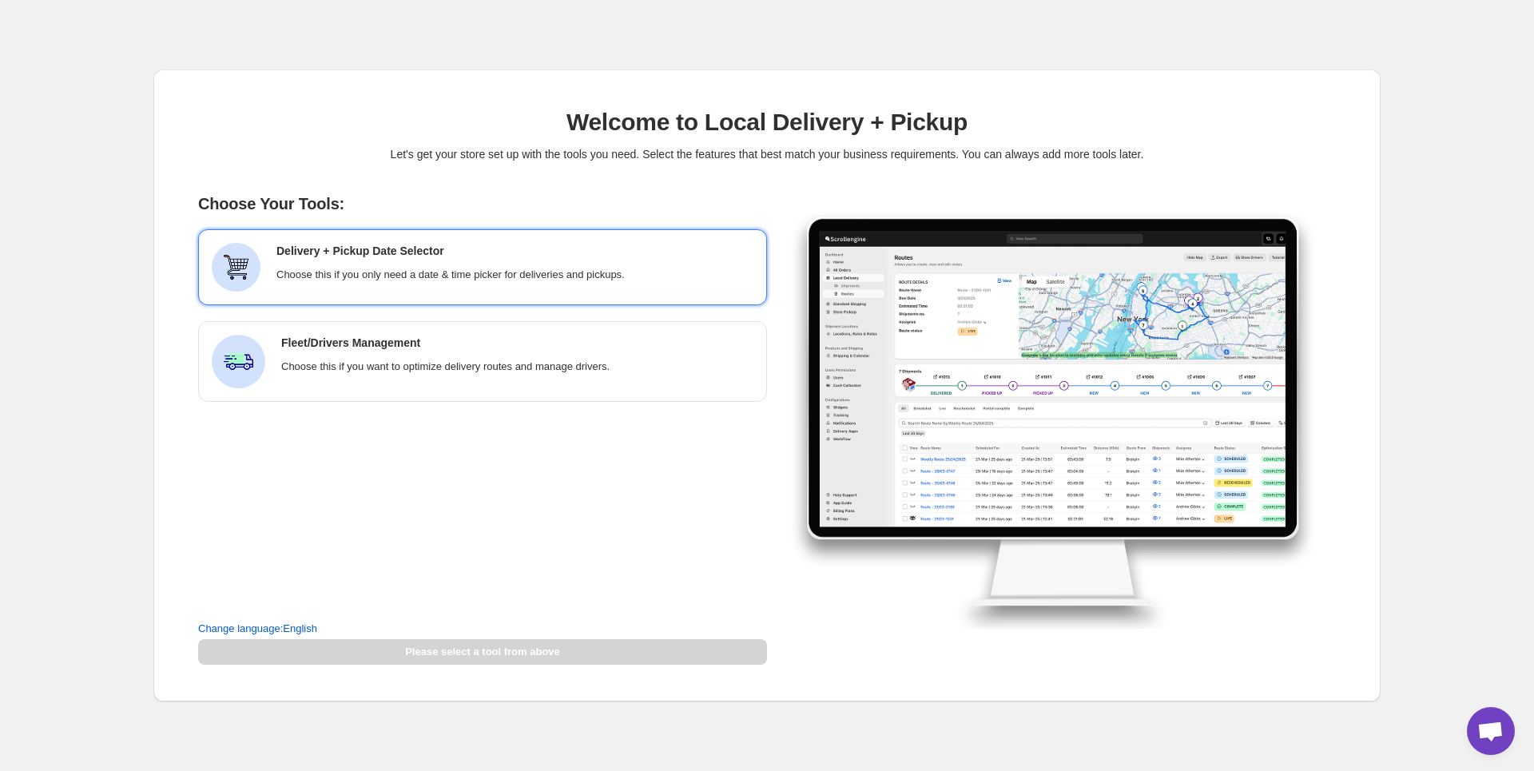
click at [518, 282] on p "Choose this if you only need a date & time picker for deliveries and pickups." at bounding box center [514, 275] width 477 height 16
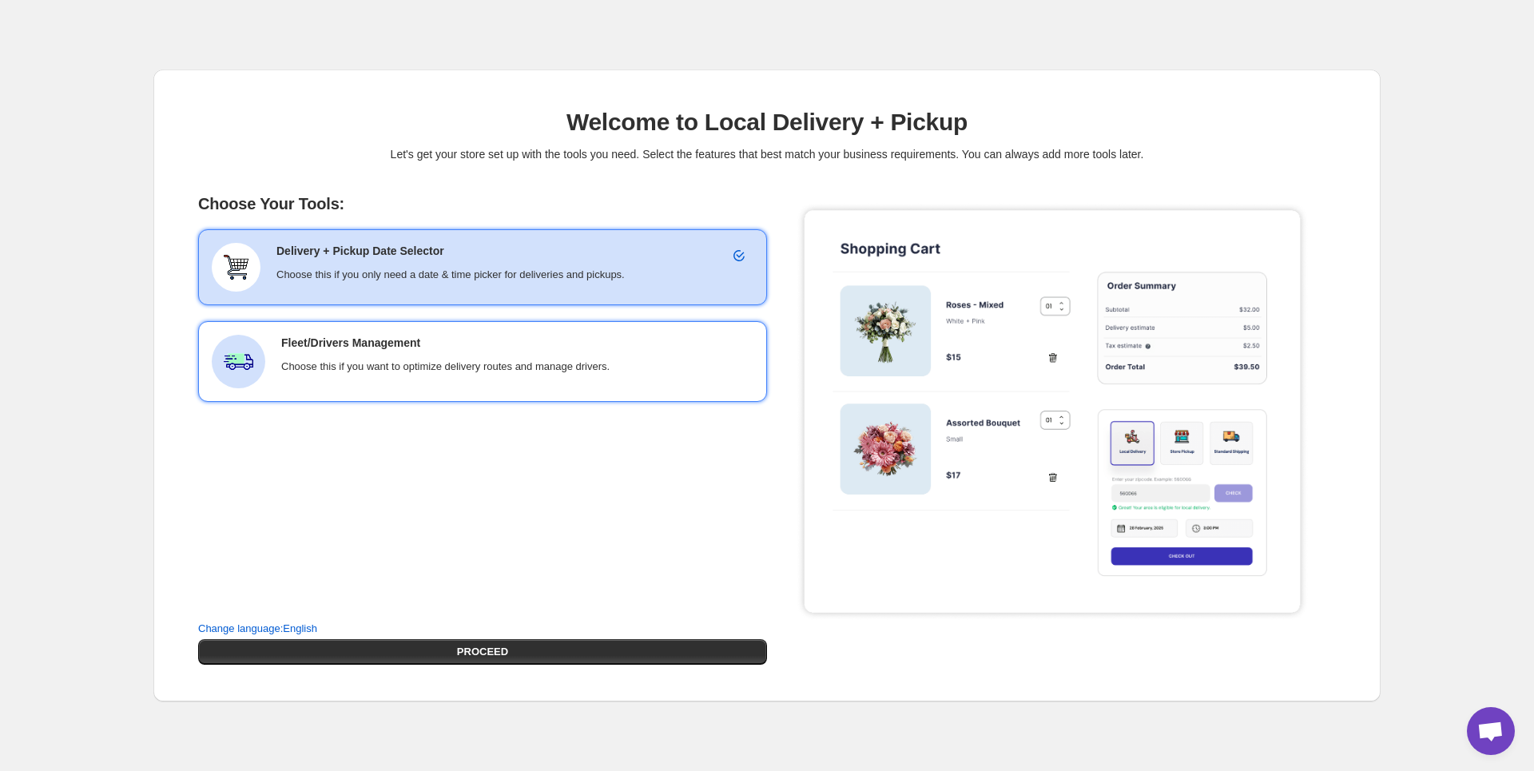
click at [529, 355] on div "Fleet/Drivers Management Choose this if you want to optimize delivery routes an…" at bounding box center [517, 355] width 472 height 40
